Goal: Information Seeking & Learning: Understand process/instructions

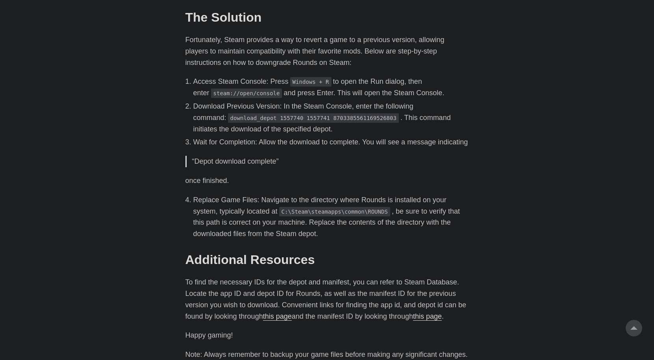
scroll to position [341, 0]
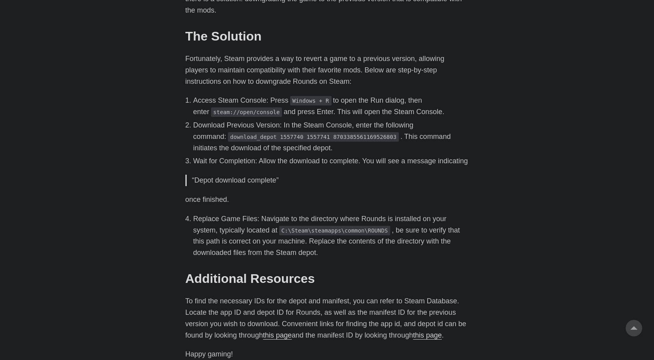
click at [193, 139] on li "Download Previous Version: In the Steam Console, enter the following command: d…" at bounding box center [331, 137] width 276 height 34
drag, startPoint x: 195, startPoint y: 116, endPoint x: 259, endPoint y: 115, distance: 63.8
click at [259, 115] on code "steam://open/console" at bounding box center [246, 112] width 71 height 9
copy code "steam://open/console"
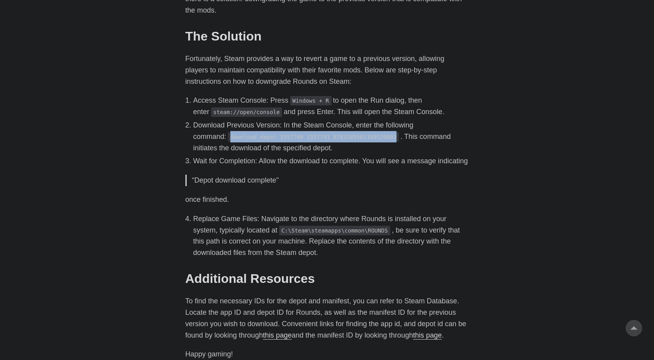
drag, startPoint x: 192, startPoint y: 137, endPoint x: 351, endPoint y: 142, distance: 159.6
click at [351, 142] on ol "Access Steam Console: Press Windows + R to open the Run dialog, then enter stea…" at bounding box center [327, 131] width 284 height 72
copy code "download_depot 1557740 1557741 8703385561169526803"
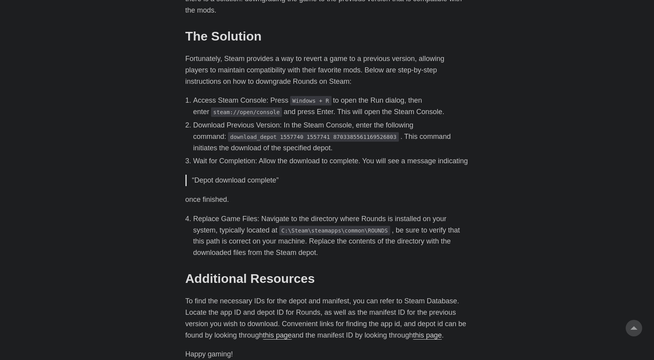
click at [356, 206] on p "once finished." at bounding box center [327, 199] width 284 height 11
drag, startPoint x: 192, startPoint y: 115, endPoint x: 258, endPoint y: 113, distance: 66.6
click at [258, 113] on ol "Access Steam Console: Press Windows + R to open the Run dialog, then enter stea…" at bounding box center [327, 131] width 284 height 72
copy code "steam://open/console"
drag, startPoint x: 256, startPoint y: 245, endPoint x: 356, endPoint y: 246, distance: 99.2
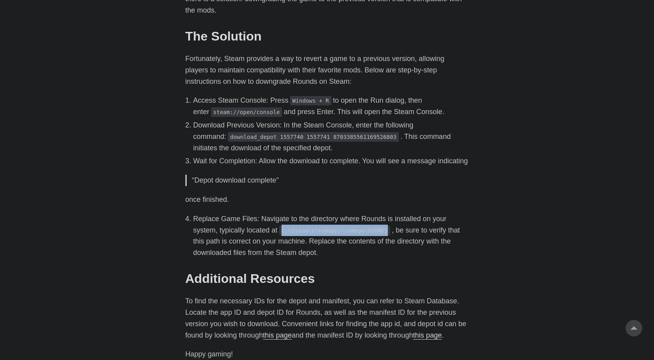
click at [356, 235] on code "C:\Steam\steamapps\common\ROUNDS" at bounding box center [334, 230] width 111 height 9
copy code "C:\Steam\steamapps\common\ROUNDS"
click at [294, 271] on div "Recently, Rounds, a Steam game with a vibrant modding community , released an u…" at bounding box center [327, 169] width 284 height 421
drag, startPoint x: 264, startPoint y: 242, endPoint x: 354, endPoint y: 242, distance: 90.6
click at [354, 235] on code "C:\Steam\steamapps\common\ROUNDS" at bounding box center [334, 230] width 111 height 9
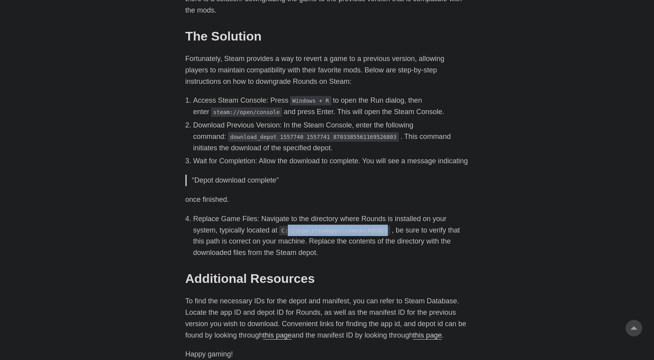
copy code "\Steam\steamapps\common\ROUNDS"
